Goal: Task Accomplishment & Management: Use online tool/utility

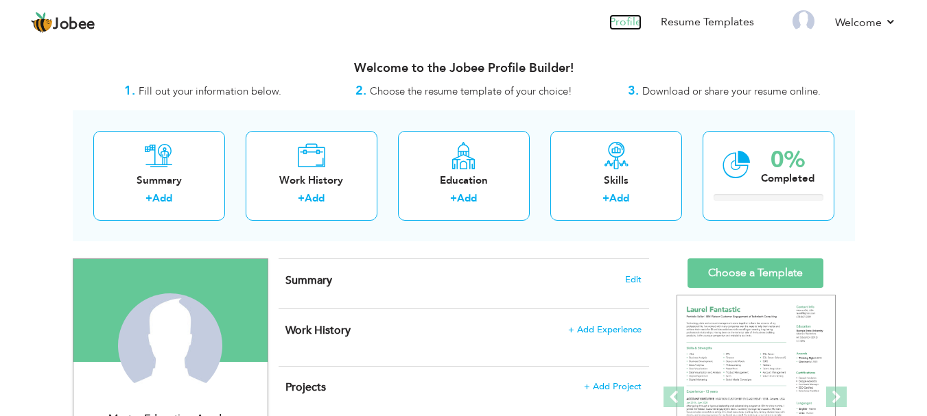
click at [635, 23] on link "Profile" at bounding box center [625, 22] width 32 height 16
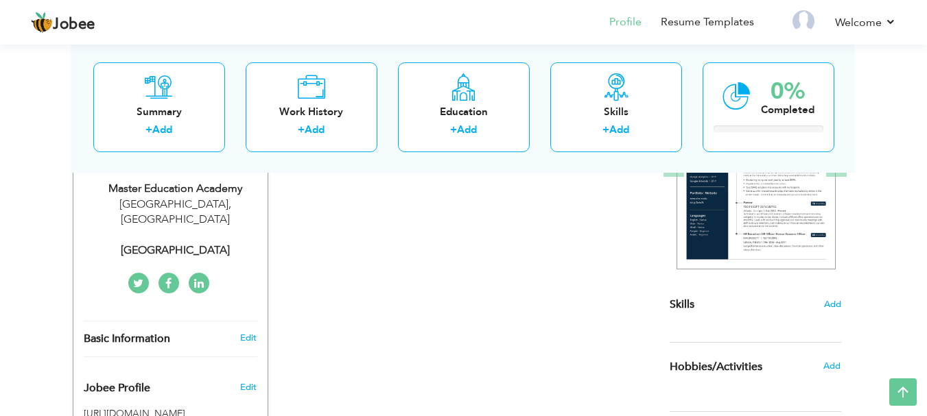
scroll to position [143, 0]
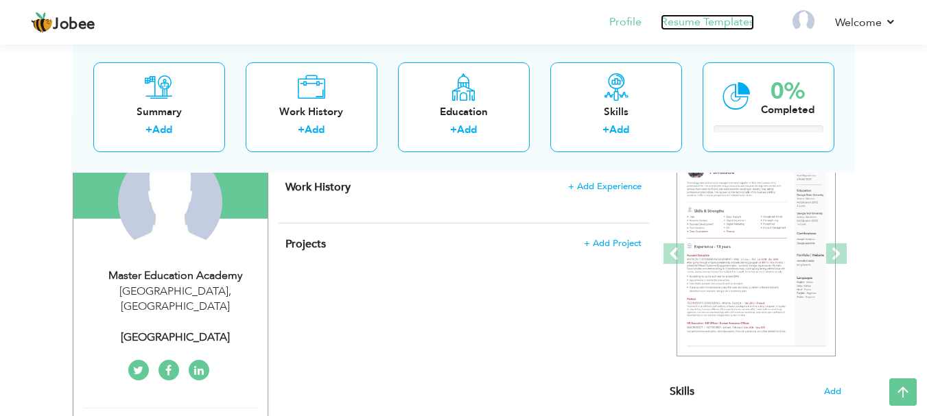
click at [691, 22] on link "Resume Templates" at bounding box center [707, 22] width 93 height 16
